Goal: Transaction & Acquisition: Purchase product/service

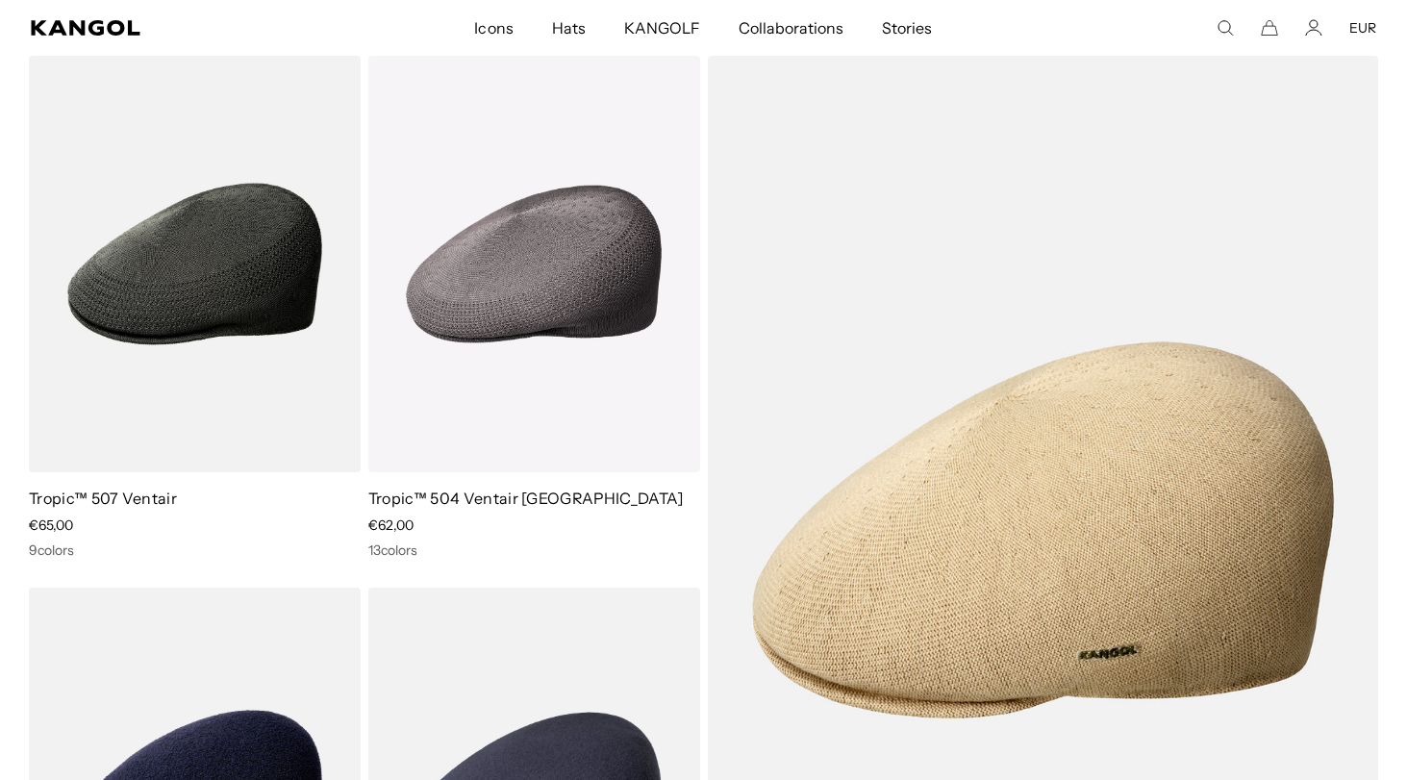
scroll to position [0, 396]
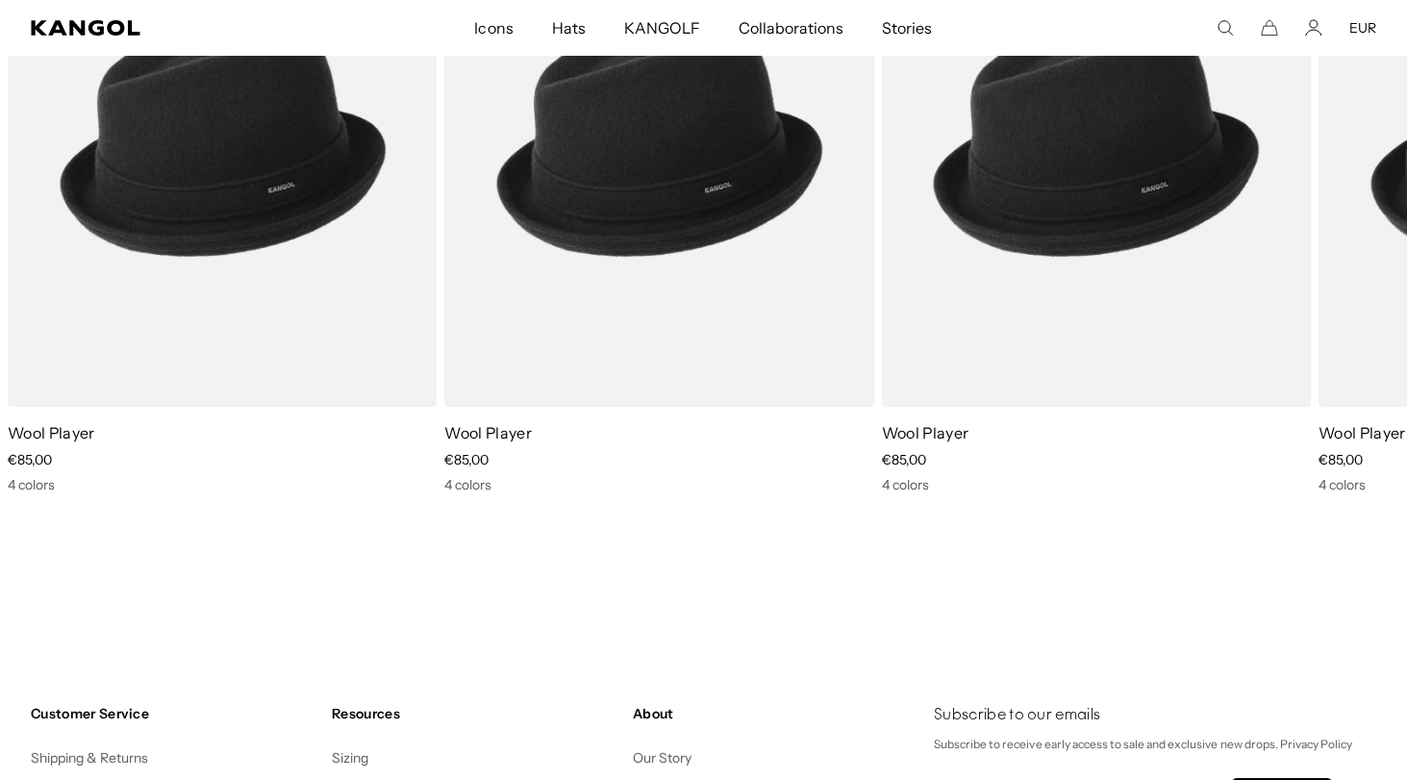
scroll to position [0, 396]
